Goal: Information Seeking & Learning: Learn about a topic

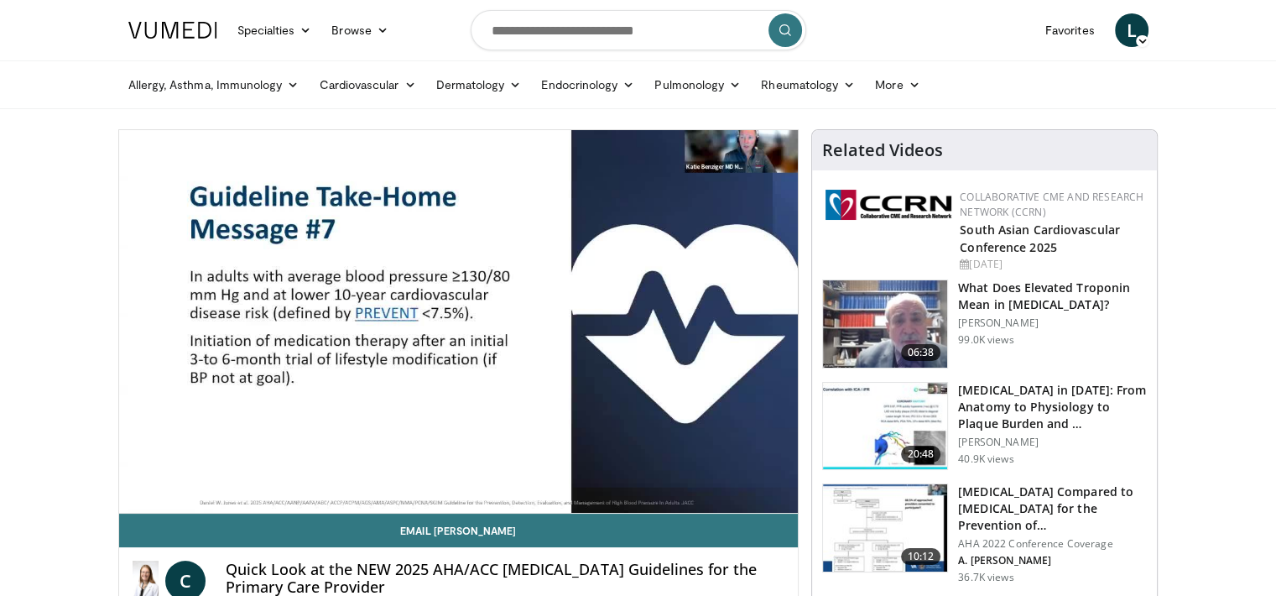
click at [1255, 27] on header "Specialties Adult & Family Medicine Allergy, [MEDICAL_DATA], Immunology Anesthe…" at bounding box center [638, 54] width 1276 height 109
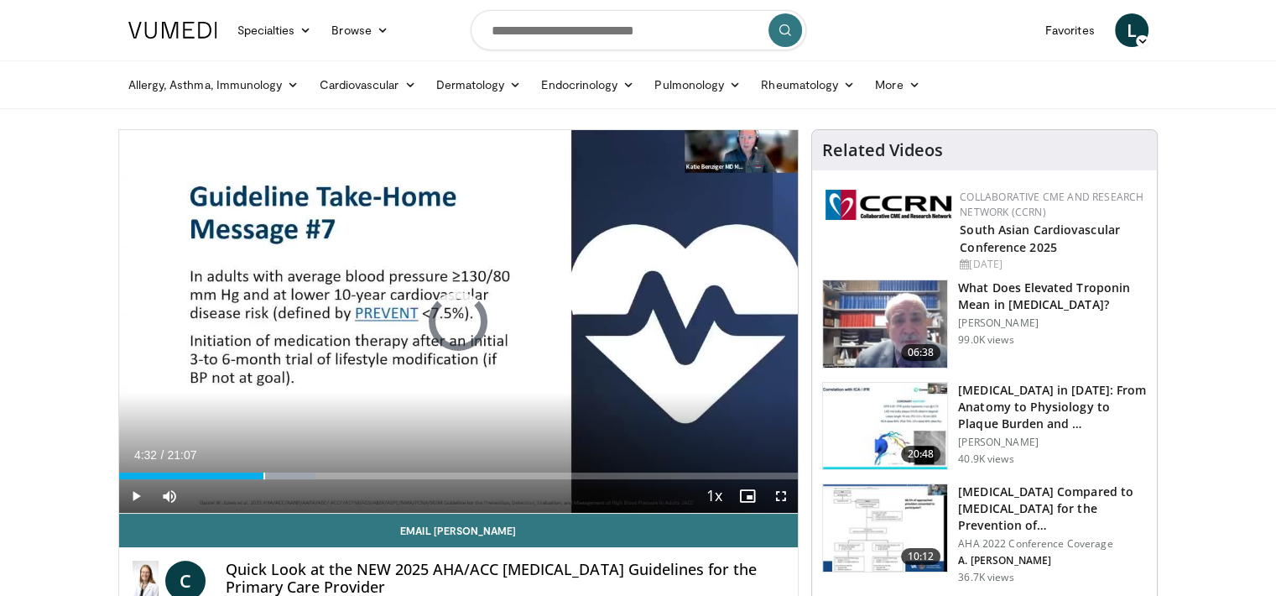
drag, startPoint x: 279, startPoint y: 474, endPoint x: 262, endPoint y: 473, distance: 16.8
click at [262, 473] on div "Loaded : 28.96% 04:32 04:29" at bounding box center [459, 475] width 680 height 7
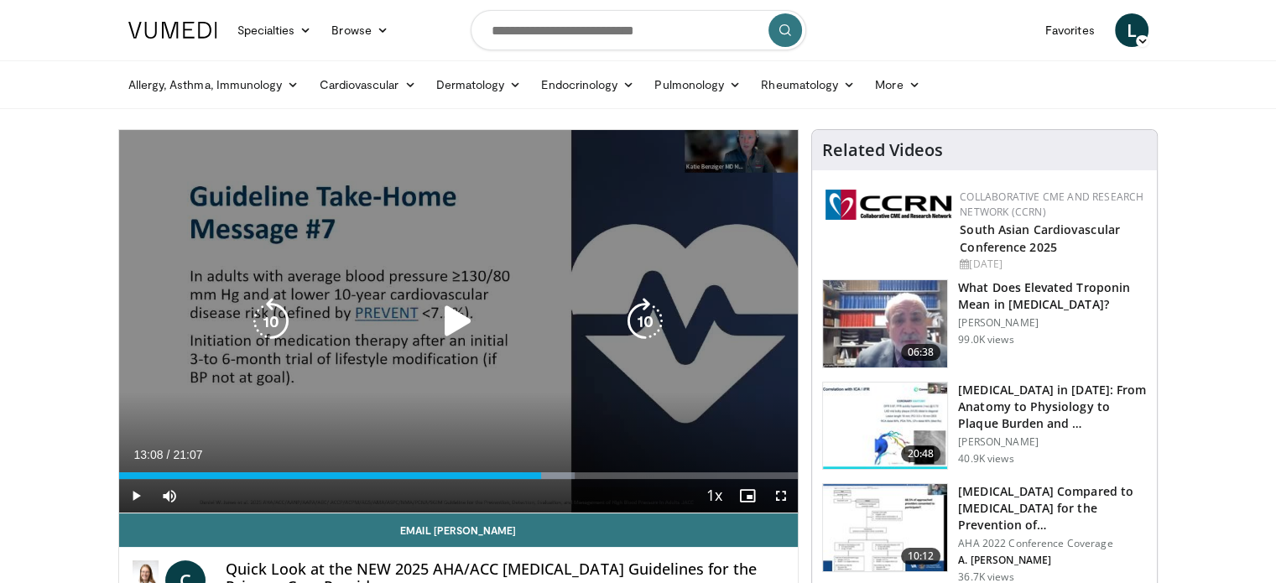
click at [456, 324] on icon "Video Player" at bounding box center [458, 321] width 47 height 47
click at [465, 314] on icon "Video Player" at bounding box center [458, 321] width 47 height 47
click at [455, 326] on icon "Video Player" at bounding box center [458, 321] width 47 height 47
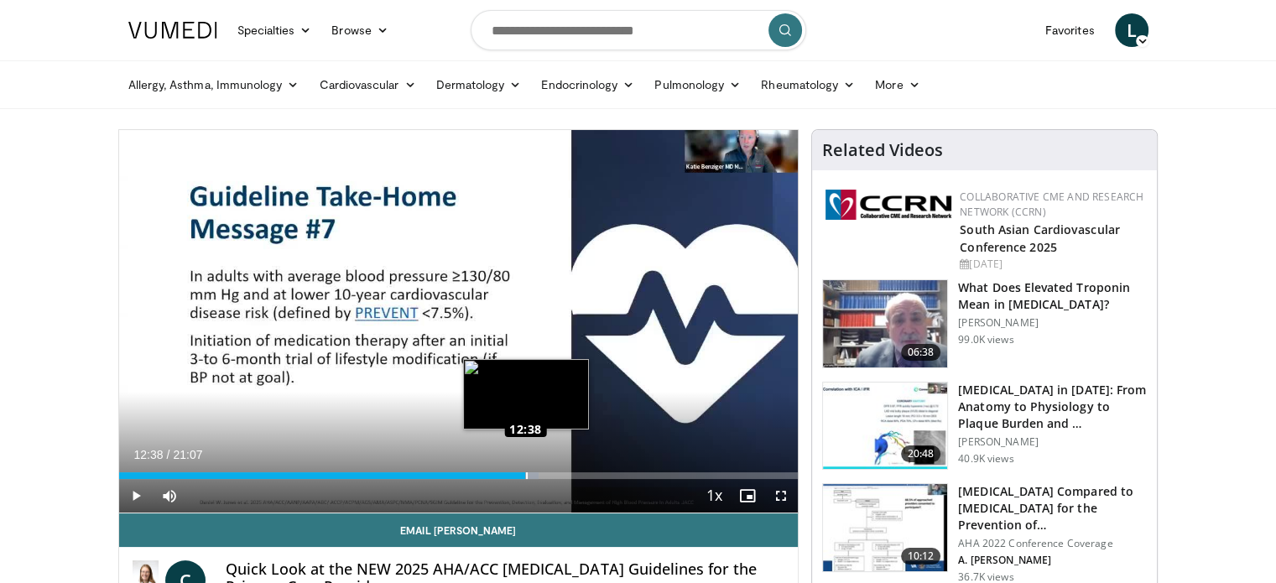
drag, startPoint x: 548, startPoint y: 472, endPoint x: 525, endPoint y: 472, distance: 22.7
click at [525, 472] on div "Loaded : 61.85% 12:38 12:38" at bounding box center [459, 475] width 680 height 7
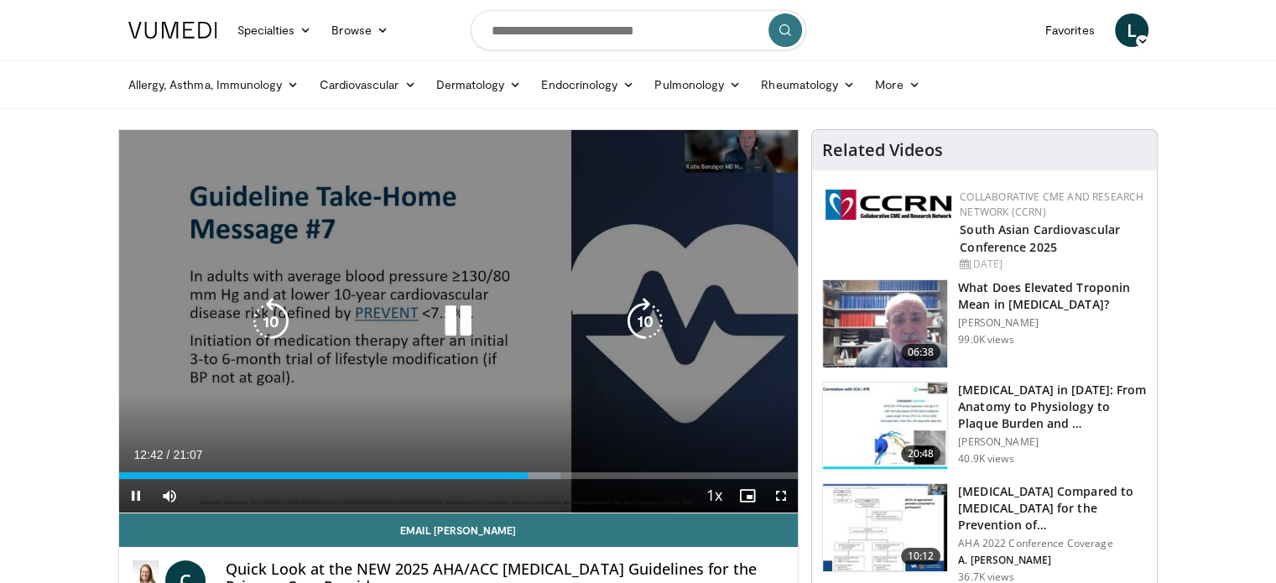
click at [446, 320] on icon "Video Player" at bounding box center [458, 321] width 47 height 47
click at [456, 321] on icon "Video Player" at bounding box center [458, 321] width 47 height 47
click at [459, 336] on icon "Video Player" at bounding box center [458, 321] width 47 height 47
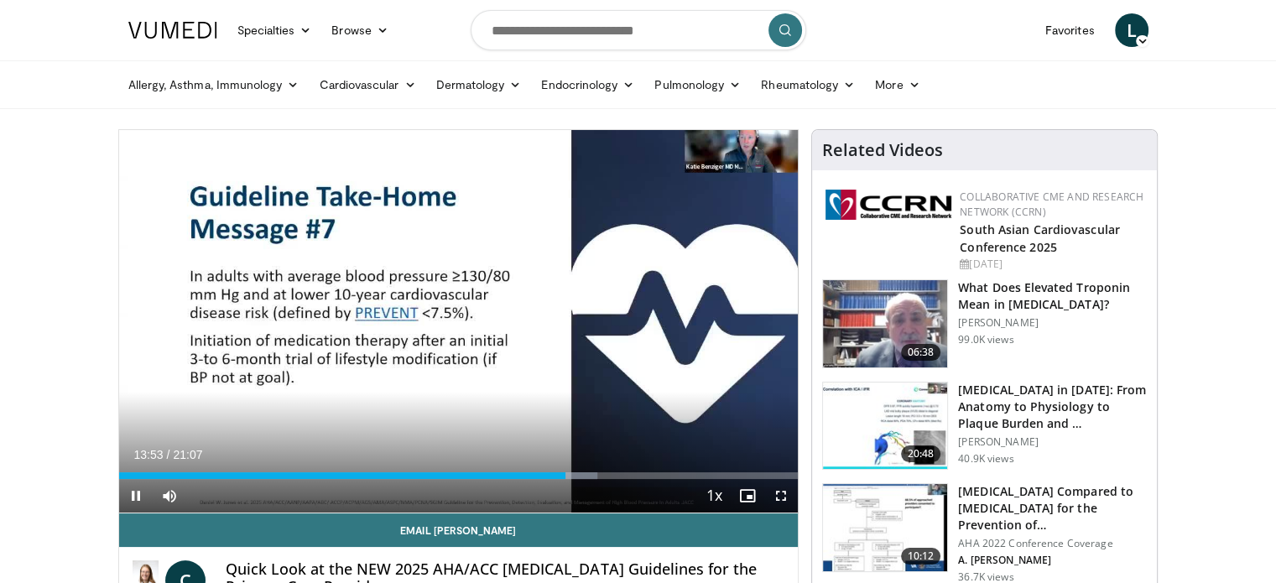
click at [560, 479] on div "Current Time 13:53 / Duration 21:07 Pause Skip Backward Skip Forward Mute 0% Lo…" at bounding box center [459, 496] width 680 height 34
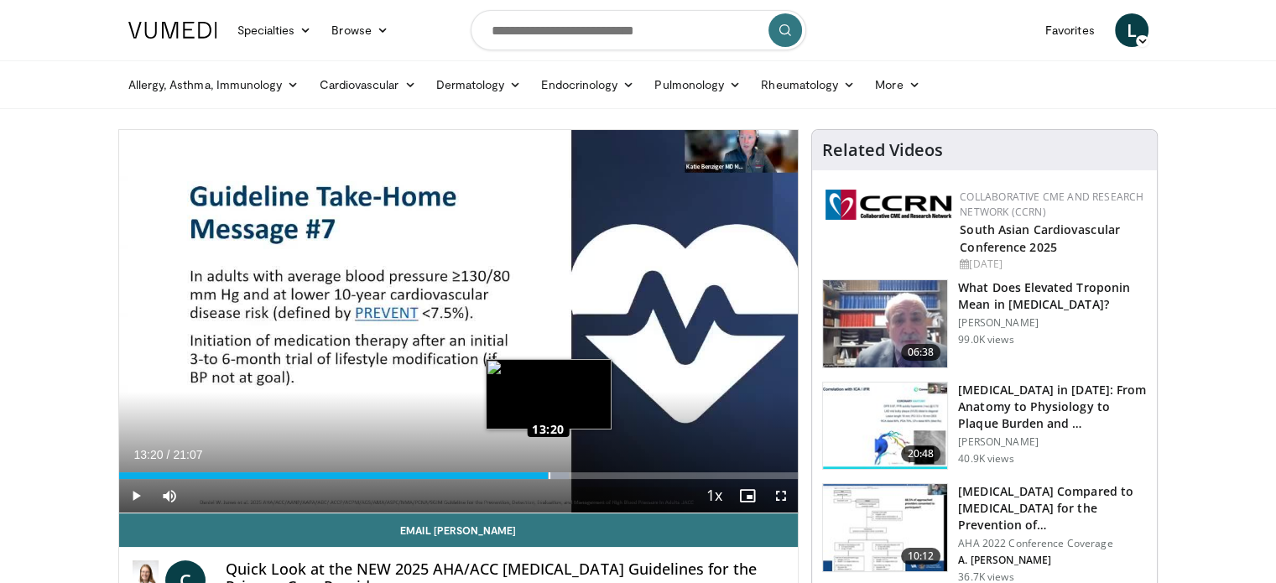
click at [548, 475] on div "Loaded : 66.30% 13:20 13:20" at bounding box center [459, 475] width 680 height 7
drag, startPoint x: 548, startPoint y: 475, endPoint x: 531, endPoint y: 474, distance: 16.8
click at [532, 474] on div "Progress Bar" at bounding box center [533, 475] width 2 height 7
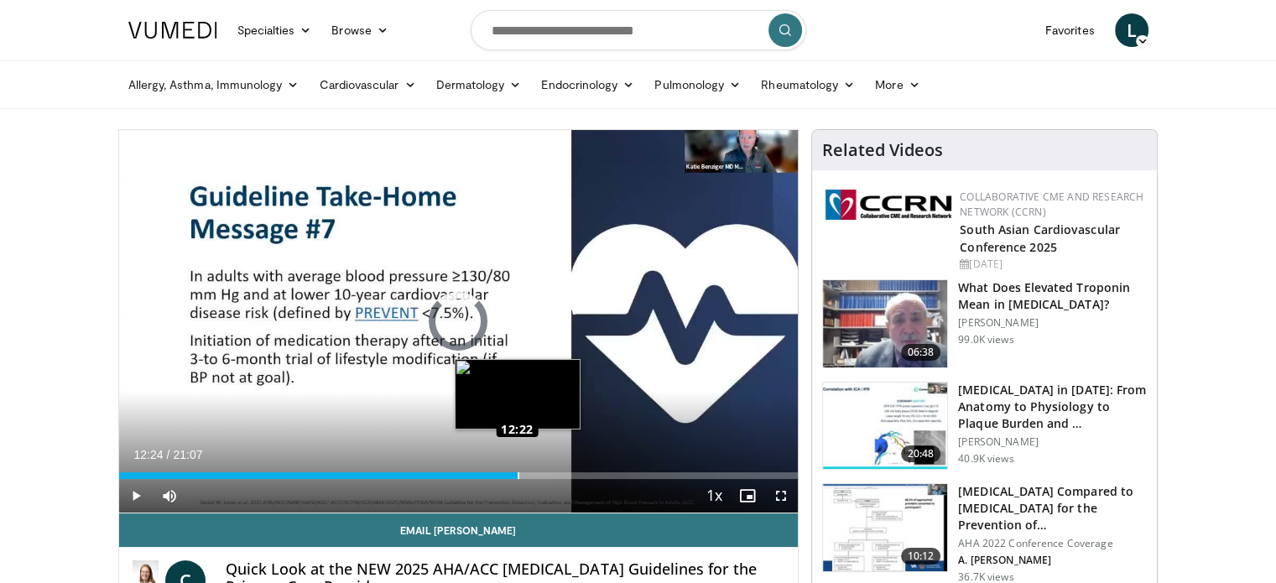
drag, startPoint x: 555, startPoint y: 474, endPoint x: 514, endPoint y: 476, distance: 40.3
click at [514, 476] on div "Loaded : 0.00% 12:24 12:22" at bounding box center [459, 475] width 680 height 7
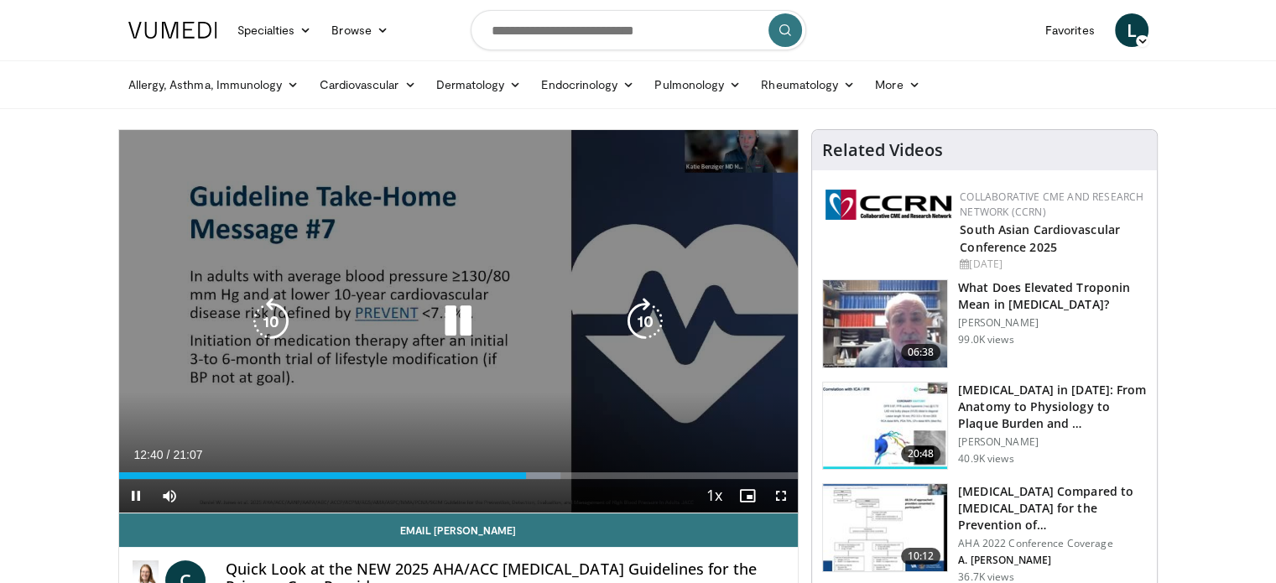
click at [448, 316] on icon "Video Player" at bounding box center [458, 321] width 47 height 47
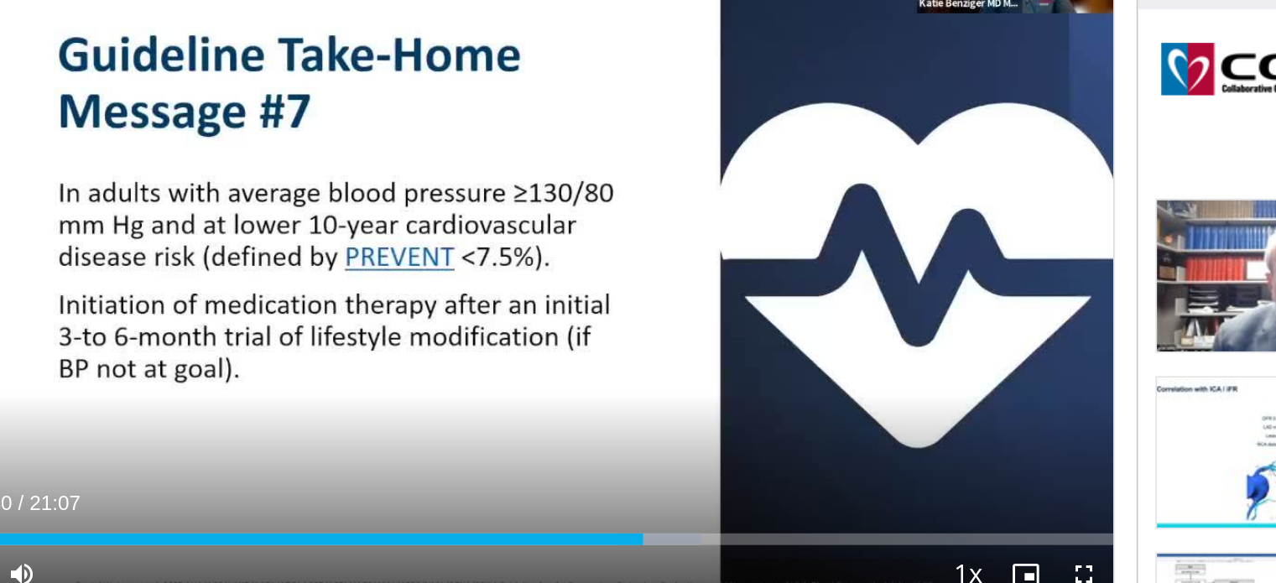
scroll to position [8, 0]
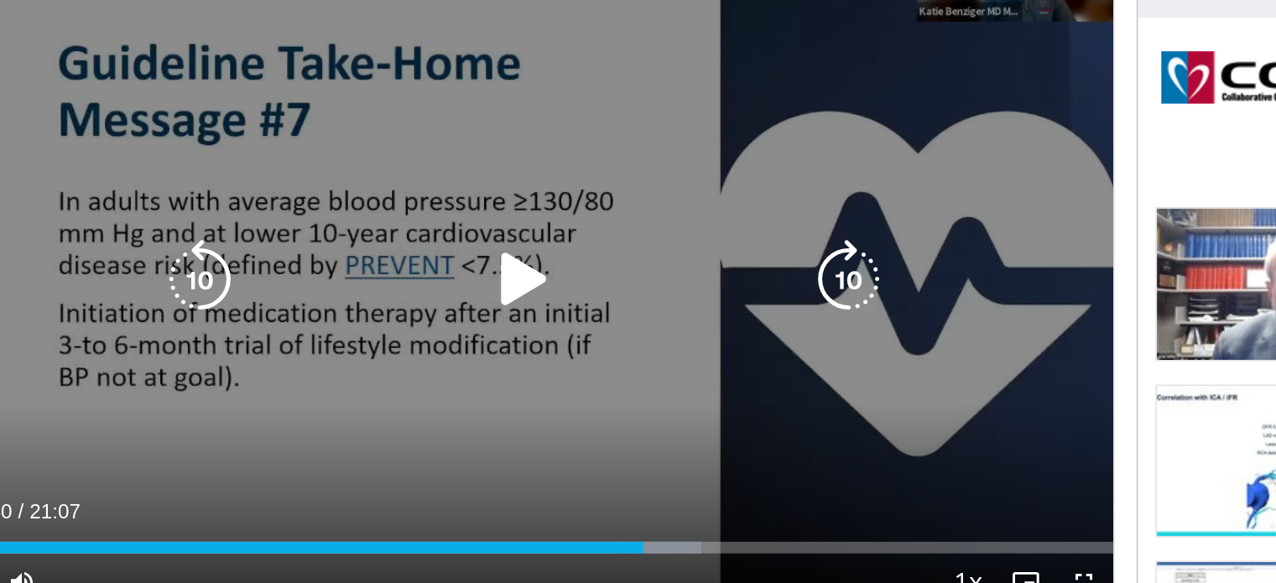
click at [447, 311] on icon "Video Player" at bounding box center [458, 312] width 47 height 47
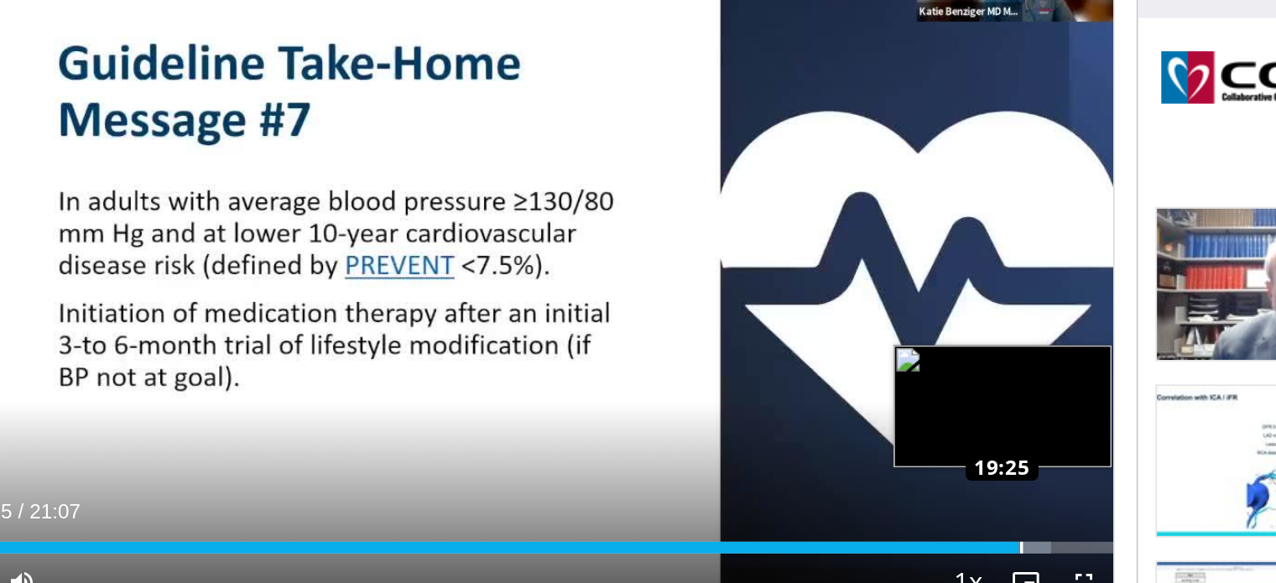
drag, startPoint x: 784, startPoint y: 467, endPoint x: 743, endPoint y: 468, distance: 41.1
click at [743, 468] on div "Loaded : 94.71% 19:25 19:25" at bounding box center [459, 467] width 680 height 7
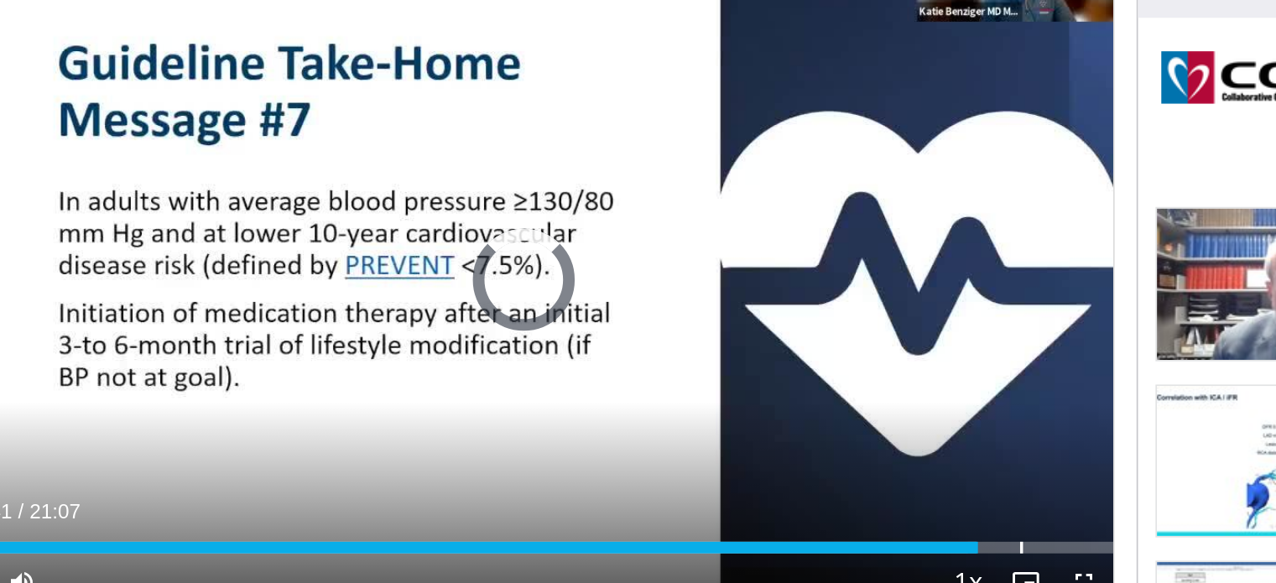
drag, startPoint x: 743, startPoint y: 468, endPoint x: 719, endPoint y: 477, distance: 25.7
click at [719, 477] on div "Current Time 18:41 / Duration 21:07 Play Skip Backward Skip Forward Mute 0% Loa…" at bounding box center [459, 488] width 680 height 34
drag, startPoint x: 726, startPoint y: 466, endPoint x: 659, endPoint y: 473, distance: 67.5
click at [659, 473] on div "Current Time 16:47 / Duration 21:07 Play Skip Backward Skip Forward Mute 0% Loa…" at bounding box center [459, 488] width 680 height 34
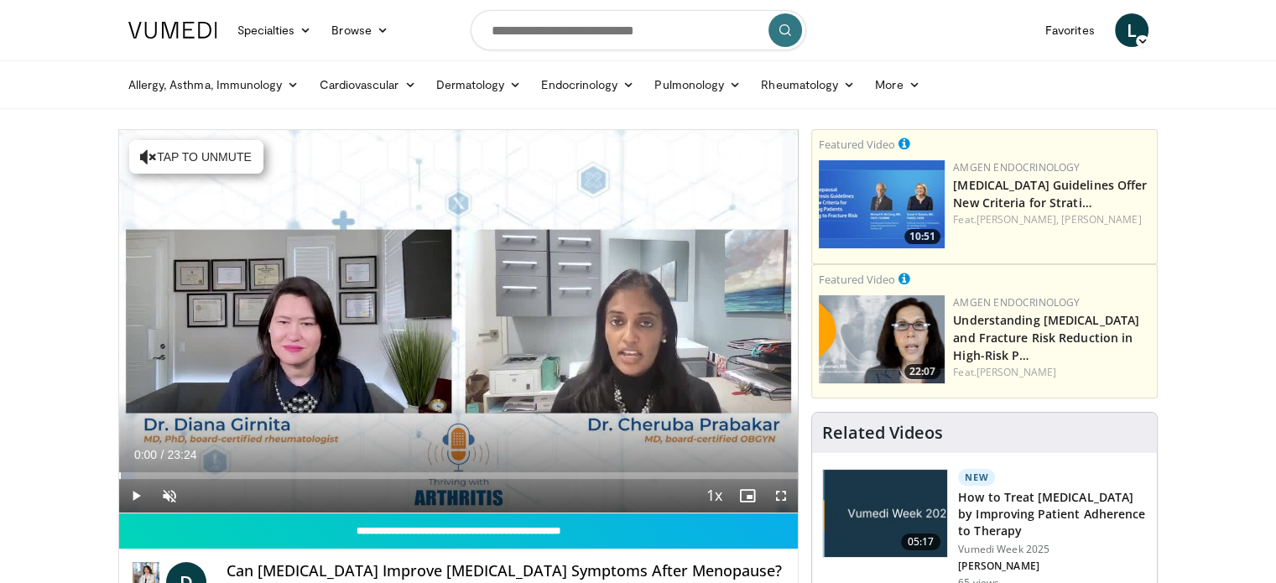
drag, startPoint x: 144, startPoint y: 469, endPoint x: 93, endPoint y: 462, distance: 51.6
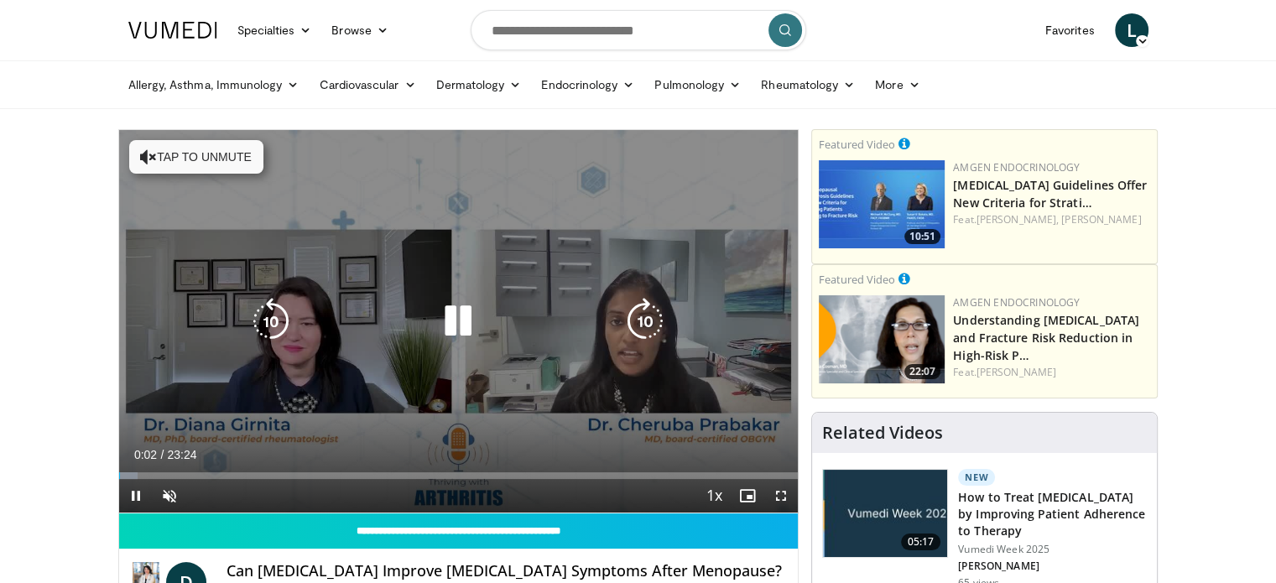
click at [456, 322] on icon "Video Player" at bounding box center [458, 321] width 47 height 47
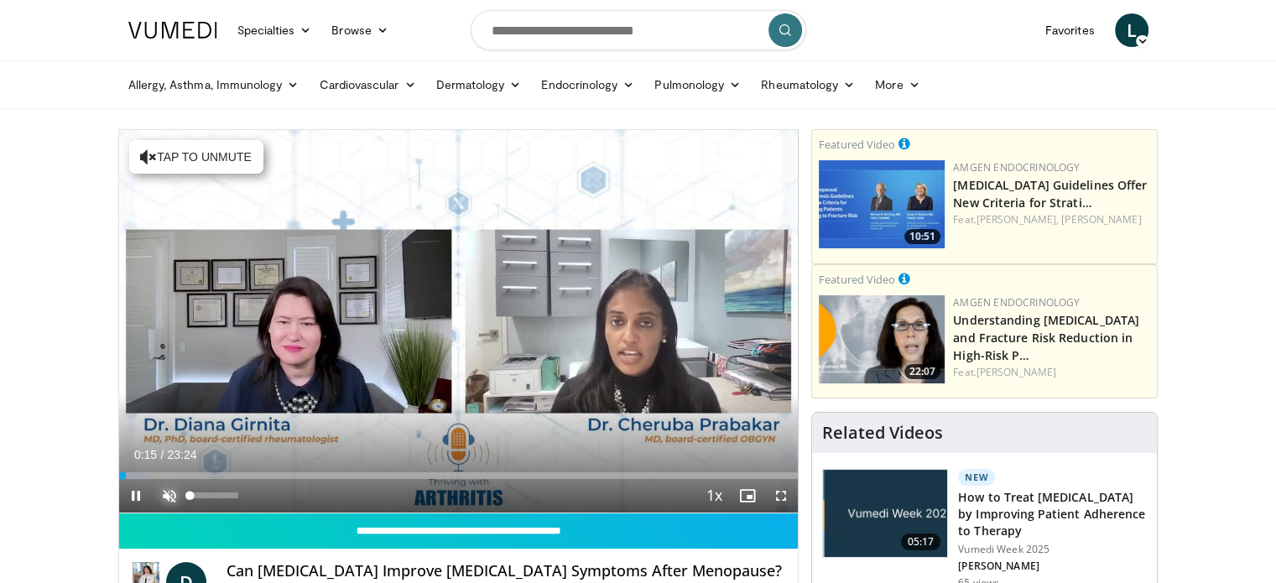
click at [168, 499] on span "Video Player" at bounding box center [170, 496] width 34 height 34
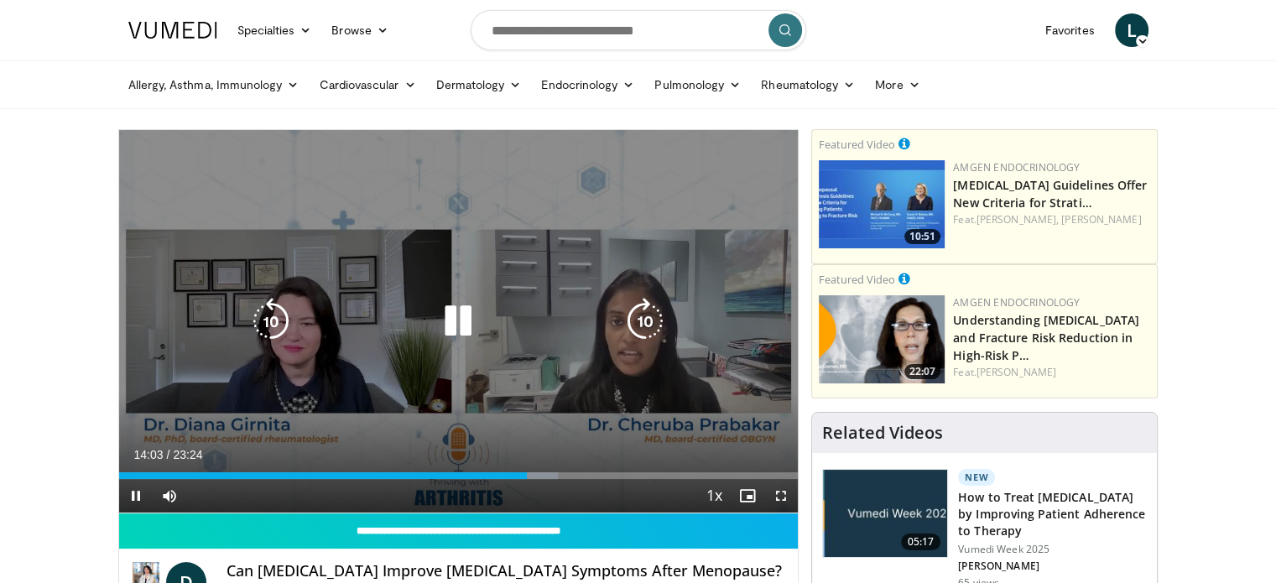
click at [454, 321] on icon "Video Player" at bounding box center [458, 321] width 47 height 47
